Goal: Information Seeking & Learning: Learn about a topic

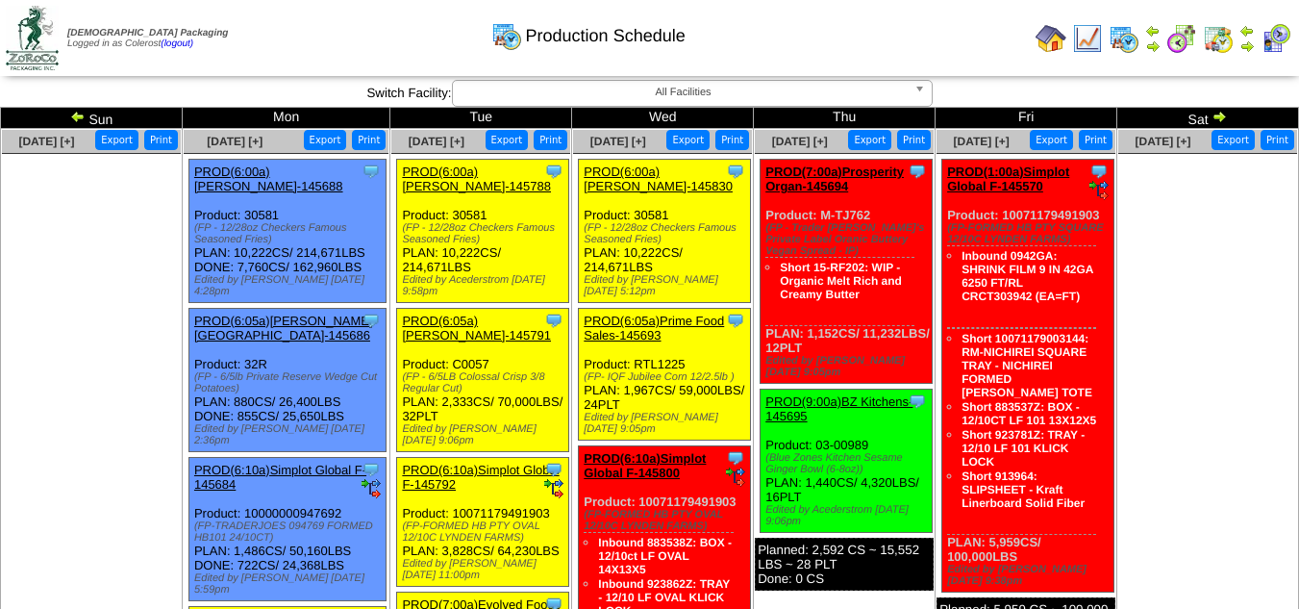
click at [77, 116] on img at bounding box center [77, 116] width 15 height 15
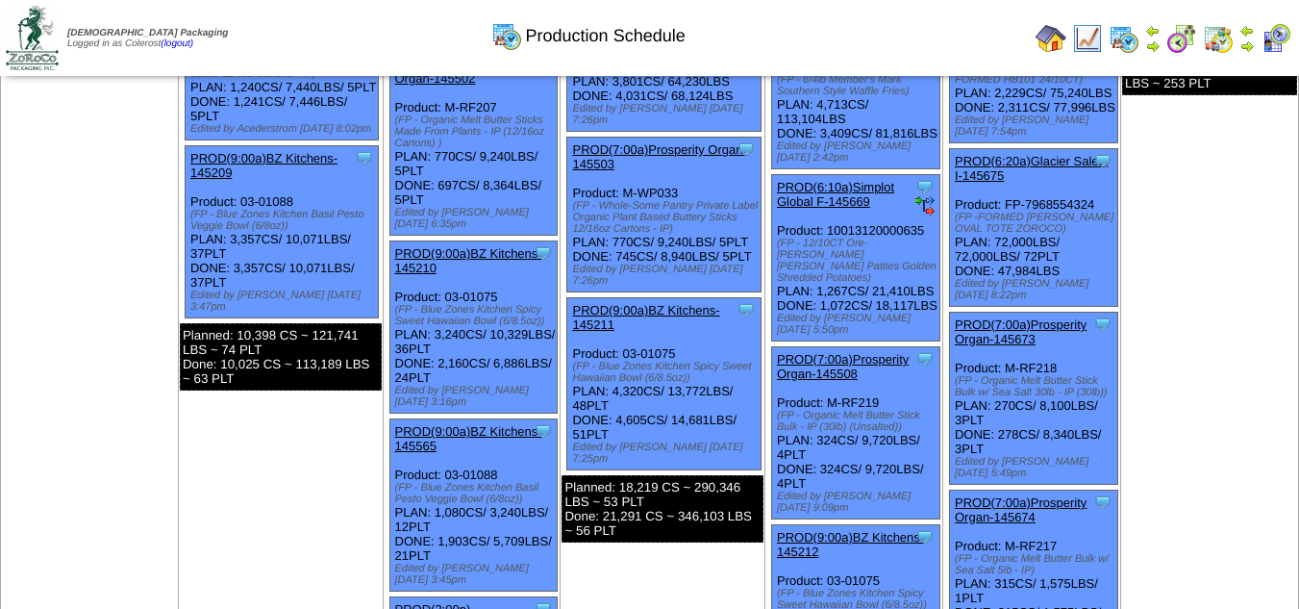
scroll to position [459, 0]
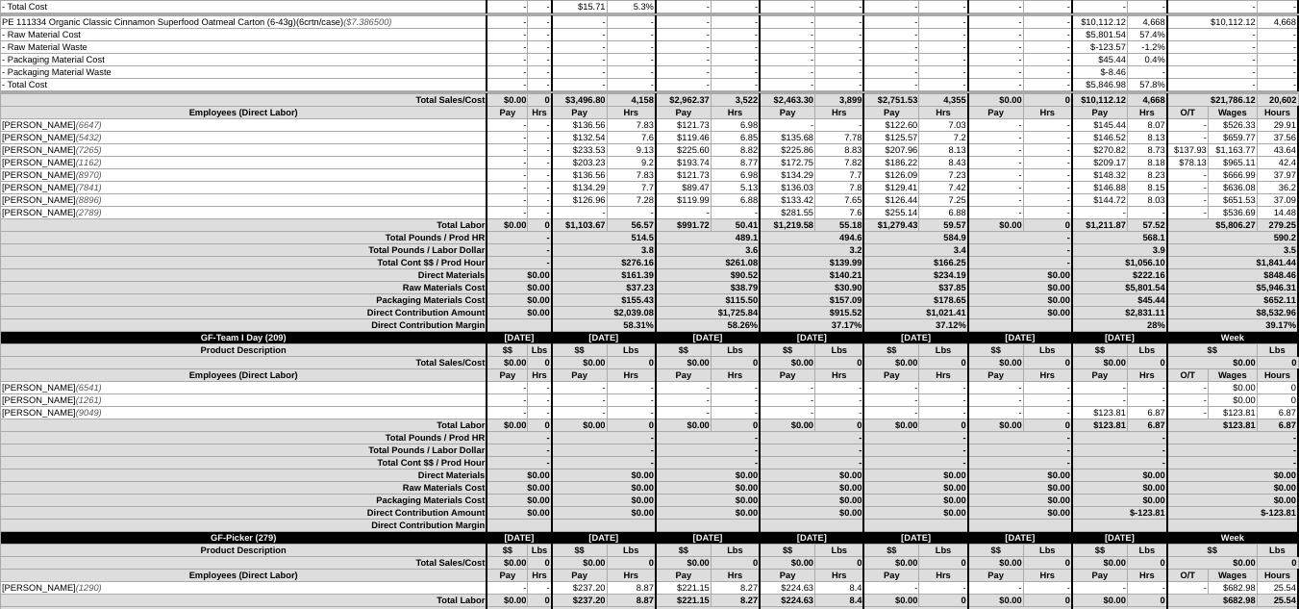
scroll to position [4905, 0]
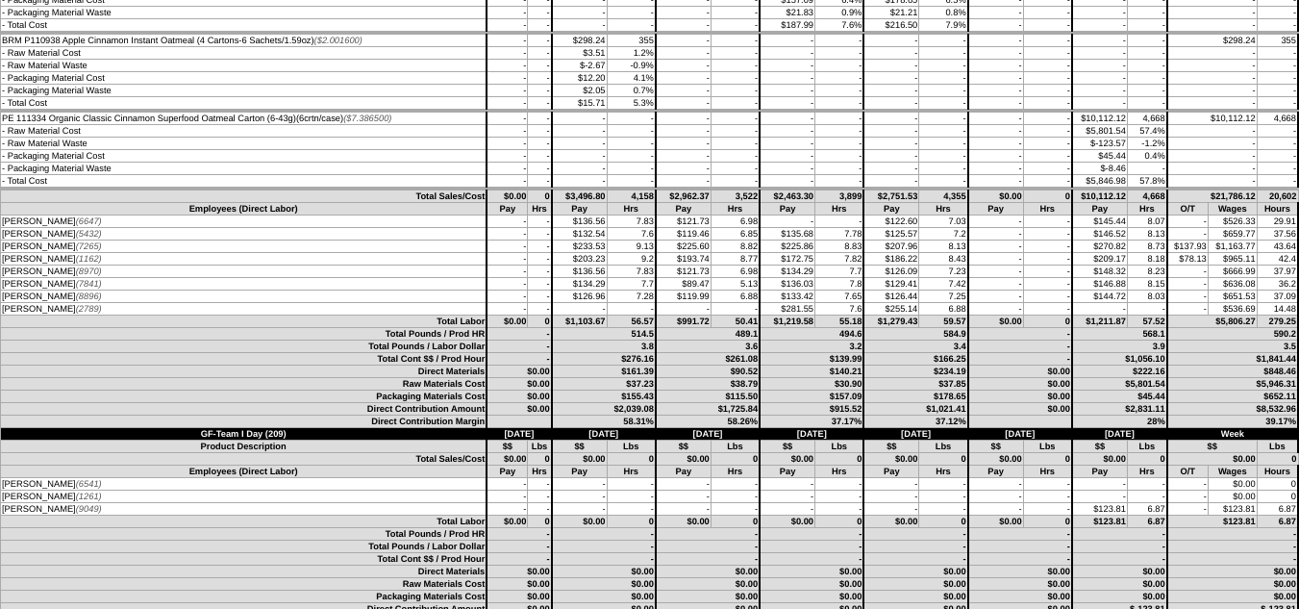
drag, startPoint x: 1160, startPoint y: 510, endPoint x: 1077, endPoint y: 448, distance: 103.1
click at [1028, 467] on tbody "Employees (Direct Labor) Pay Hrs Pay Hrs Pay Hrs Pay Hrs Pay Hrs Pay Hrs Pay Hr…" at bounding box center [650, 491] width 1298 height 50
click at [1124, 368] on td "$222.16" at bounding box center [1119, 371] width 95 height 13
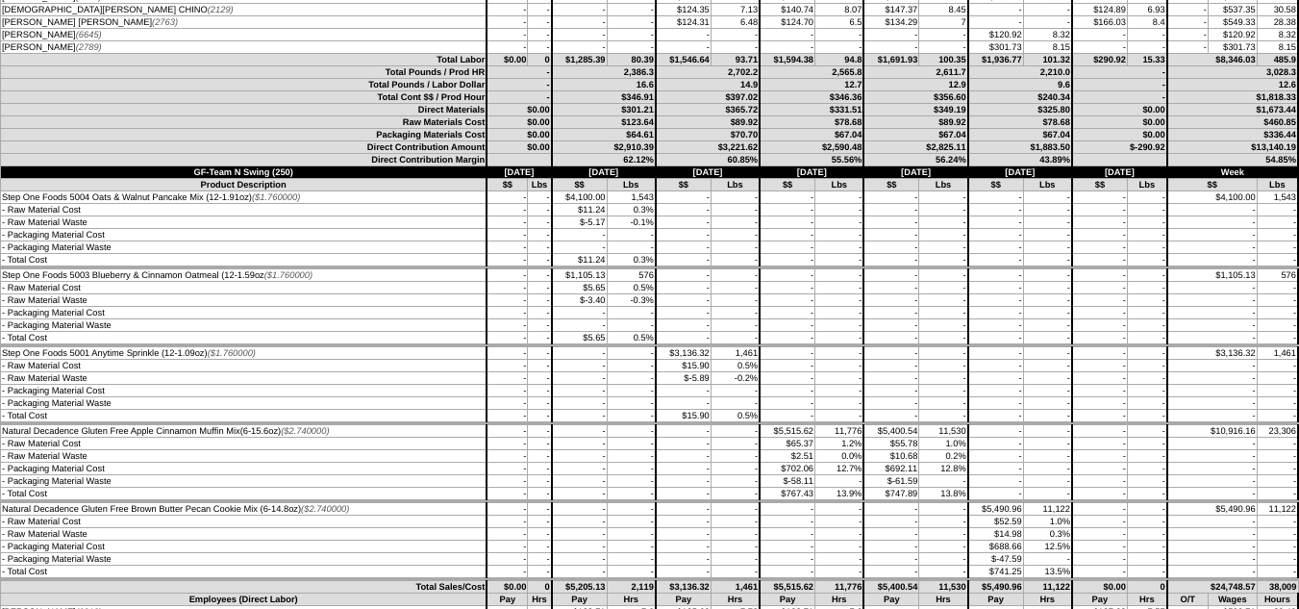
scroll to position [2982, 0]
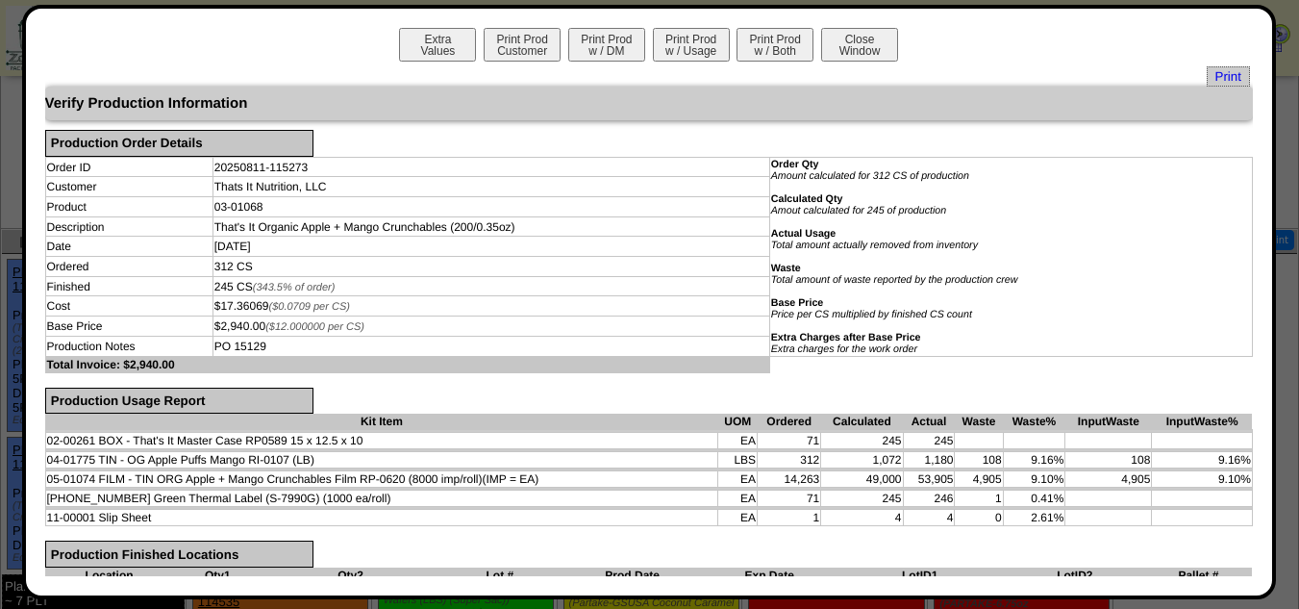
scroll to position [626, 0]
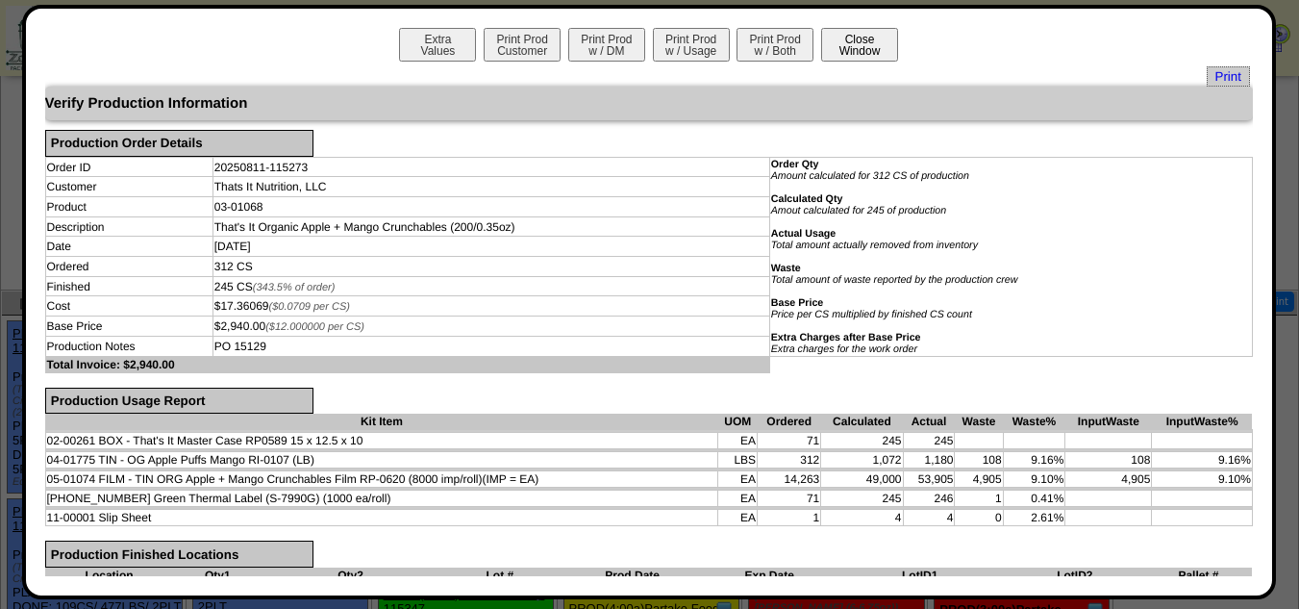
click at [840, 56] on button "Close Window" at bounding box center [859, 45] width 77 height 34
